Goal: Check status: Check status

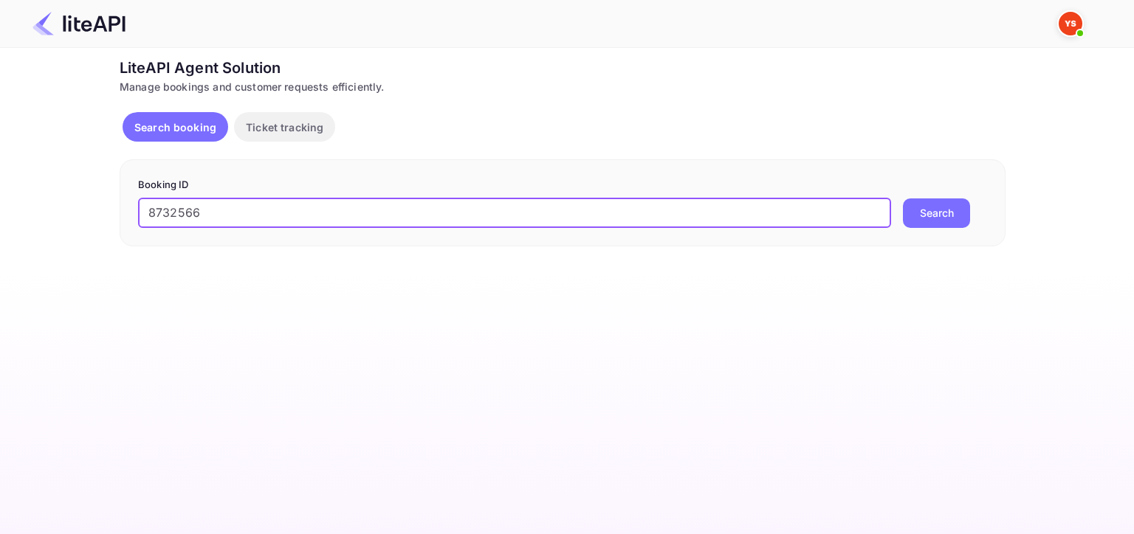
type input "8732566"
click at [921, 215] on button "Search" at bounding box center [936, 214] width 67 height 30
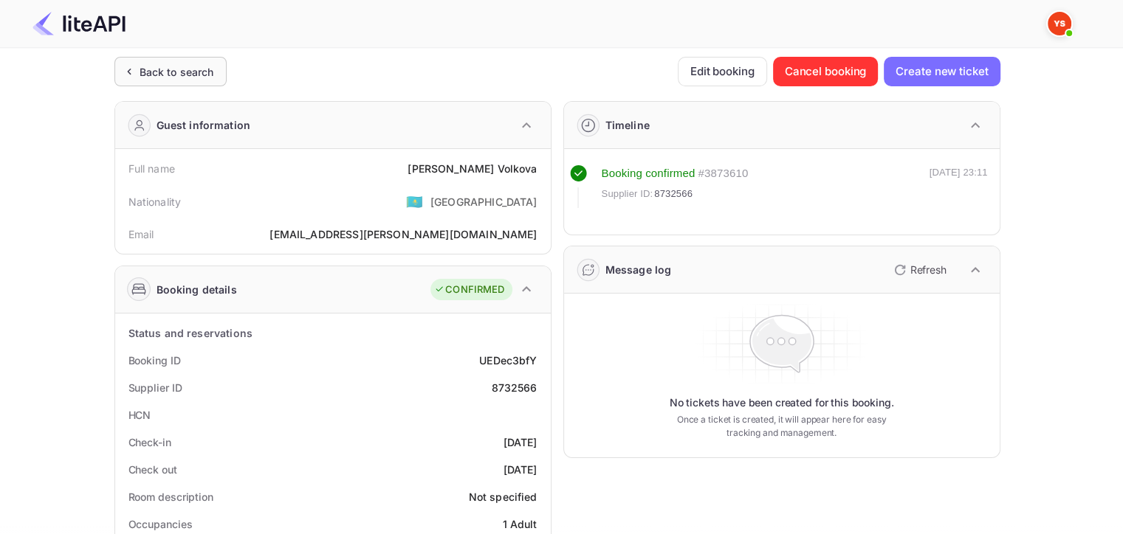
click at [173, 72] on div "Back to search" at bounding box center [177, 72] width 75 height 16
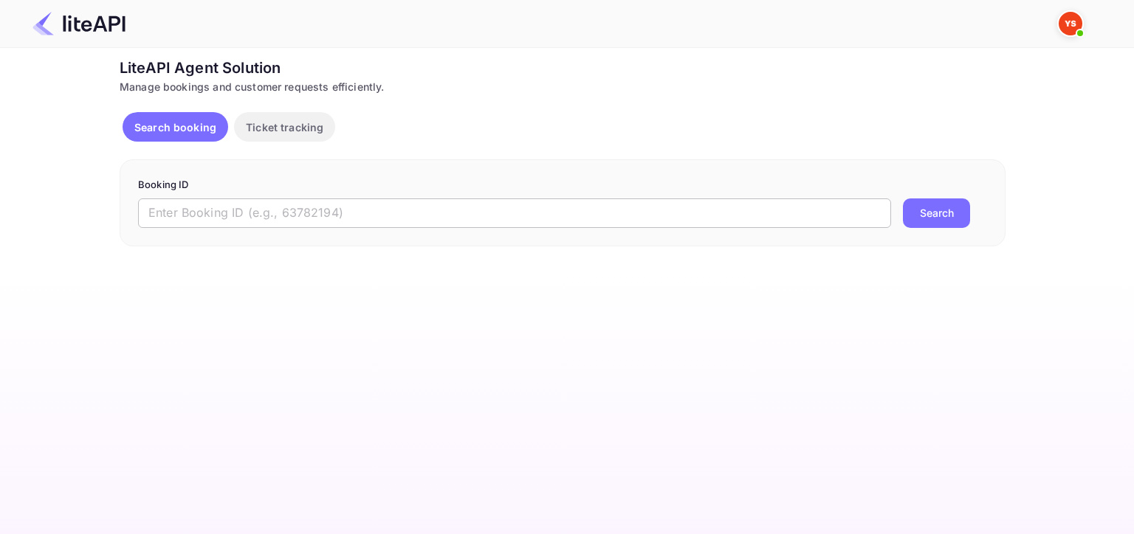
click at [427, 223] on input "text" at bounding box center [514, 214] width 753 height 30
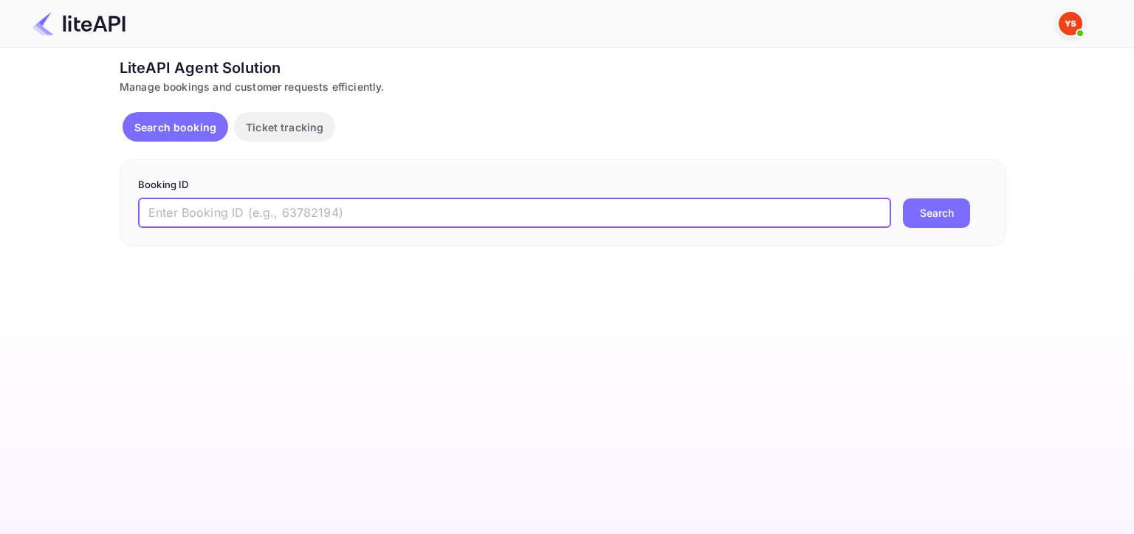
paste input "8459862"
type input "8459862"
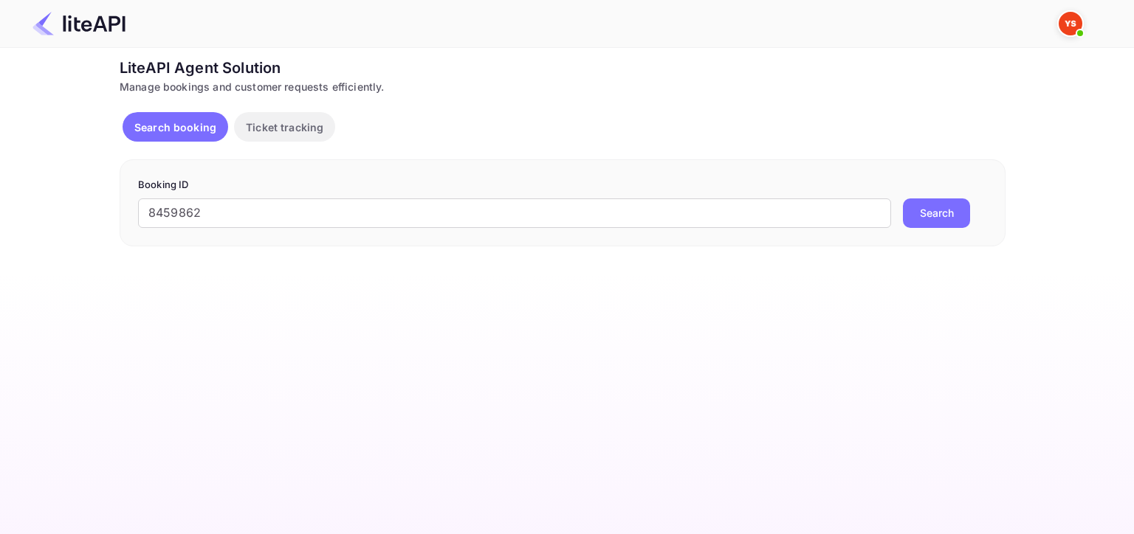
click at [922, 229] on div "Booking ID 8459862 ​ Search" at bounding box center [563, 202] width 886 height 87
click at [921, 216] on button "Search" at bounding box center [936, 214] width 67 height 30
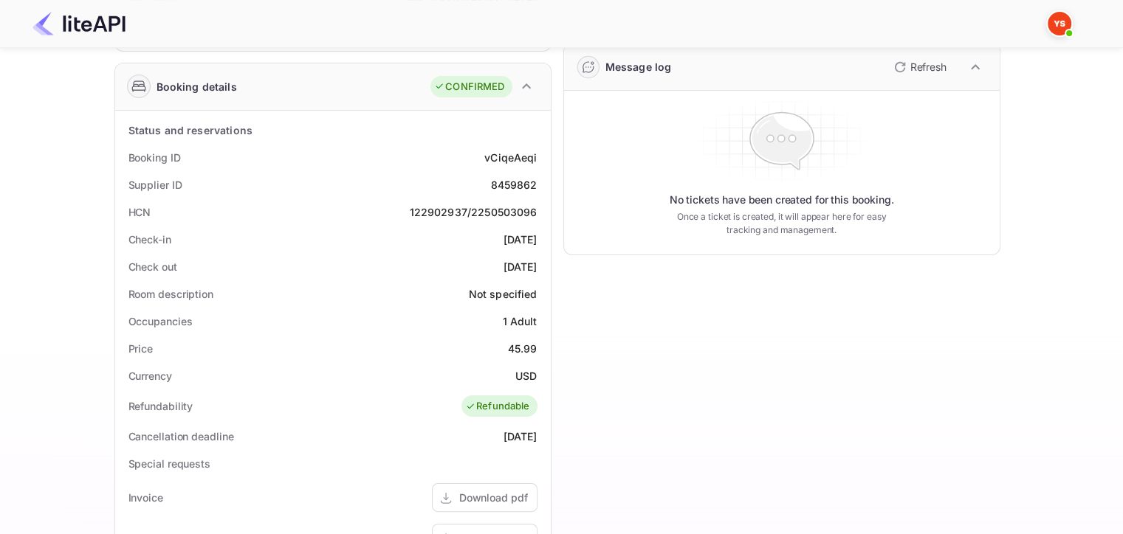
scroll to position [221, 0]
